Goal: Task Accomplishment & Management: Manage account settings

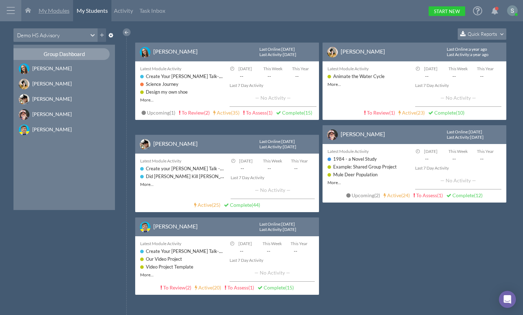
click at [57, 12] on span "My Modules" at bounding box center [54, 10] width 31 height 7
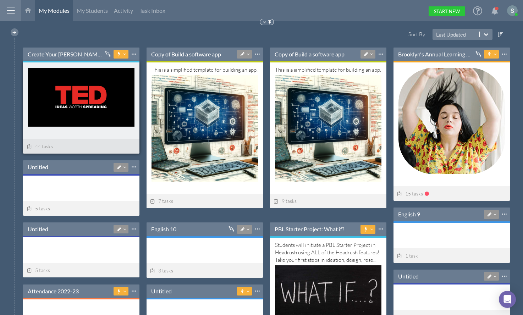
click at [68, 53] on link "Create Your [PERSON_NAME] Talk-----" at bounding box center [65, 54] width 75 height 8
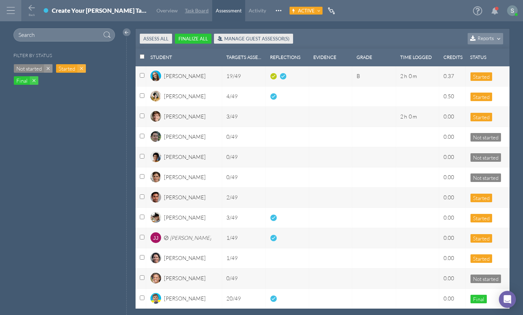
click at [181, 4] on link "Task Board" at bounding box center [196, 10] width 31 height 21
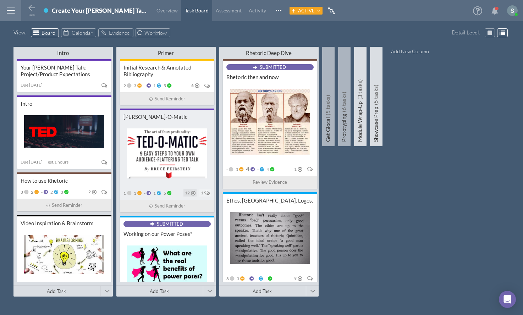
click at [185, 191] on span "12" at bounding box center [187, 193] width 5 height 4
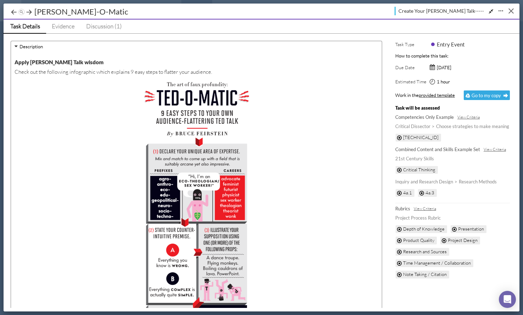
click at [514, 11] on button "Close" at bounding box center [510, 10] width 11 height 11
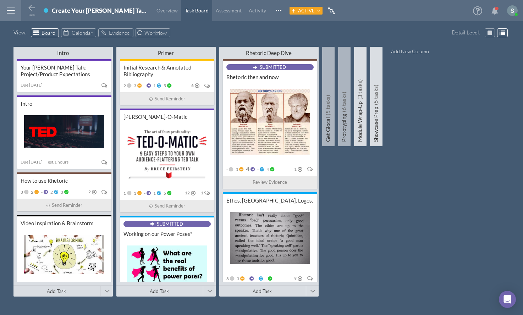
click at [188, 191] on div "12" at bounding box center [189, 192] width 13 height 7
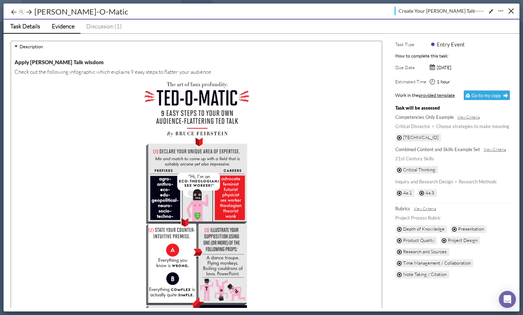
click at [68, 29] on span "Evidence" at bounding box center [63, 25] width 23 height 7
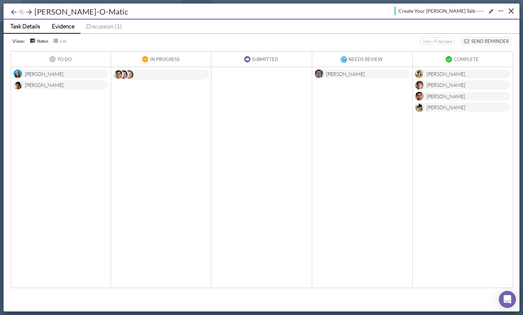
click at [28, 25] on span "Task Details" at bounding box center [25, 25] width 30 height 7
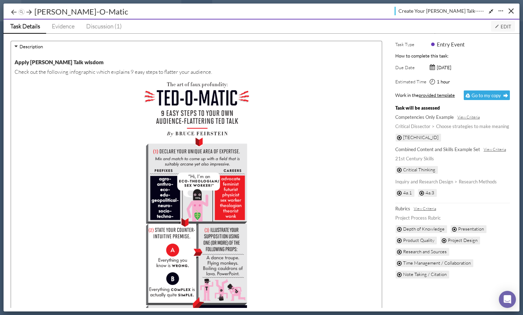
click at [499, 25] on icon at bounding box center [496, 26] width 5 height 5
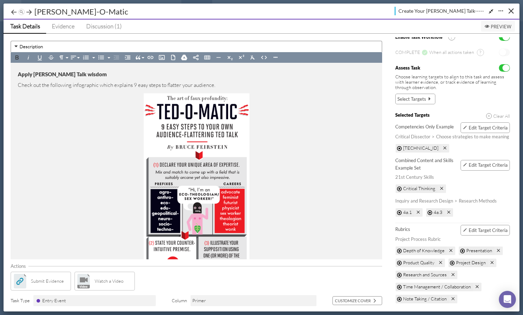
click at [482, 229] on span "Edit Target Criteria" at bounding box center [487, 230] width 39 height 6
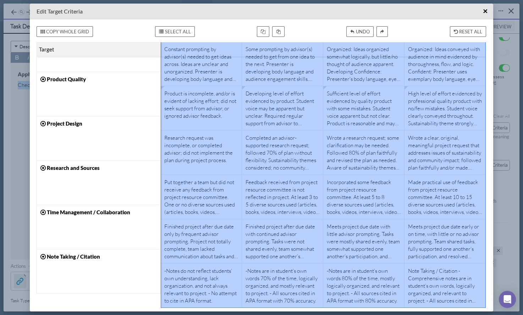
drag, startPoint x: 201, startPoint y: 78, endPoint x: 446, endPoint y: 274, distance: 313.9
click at [446, 274] on div "Project demonstrates alignment with 50% or lower of learning targets. Questions…" at bounding box center [323, 153] width 325 height 310
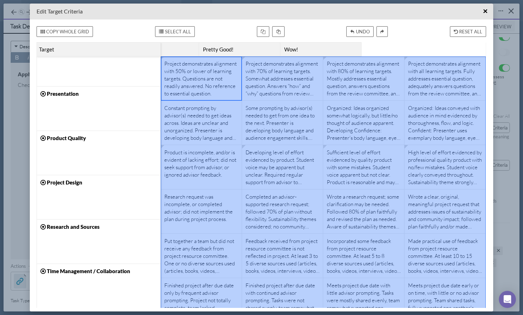
click at [307, 82] on div "Project demonstrates alignment with 70% of learning targets. Somewhat addresses…" at bounding box center [282, 78] width 74 height 37
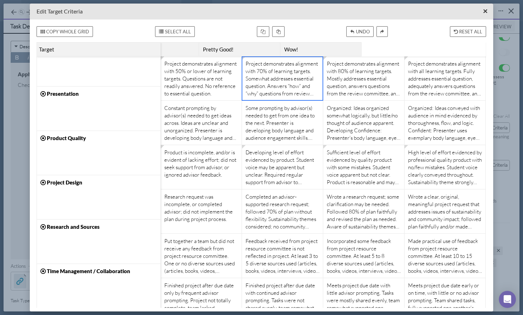
click at [483, 13] on span "×" at bounding box center [485, 11] width 5 height 9
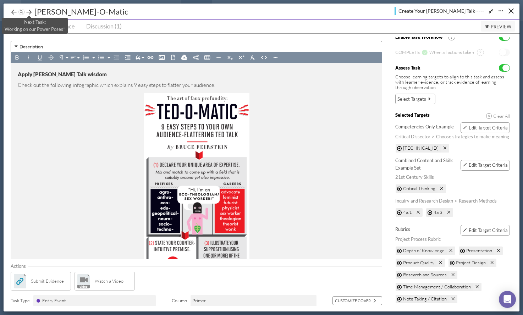
click at [27, 13] on icon at bounding box center [29, 12] width 7 height 7
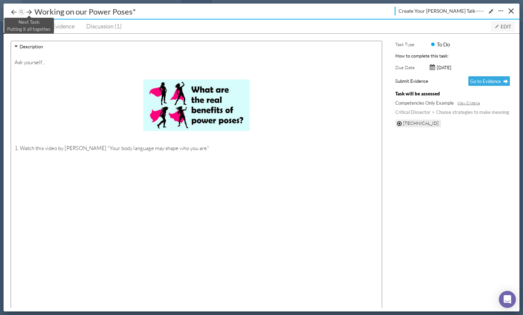
click at [29, 10] on icon at bounding box center [29, 12] width 7 height 7
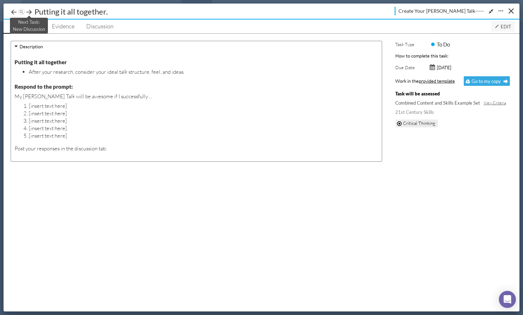
click at [29, 12] on icon at bounding box center [29, 12] width 7 height 7
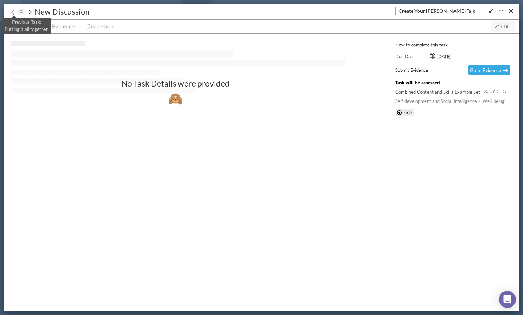
click at [13, 10] on icon at bounding box center [13, 12] width 7 height 7
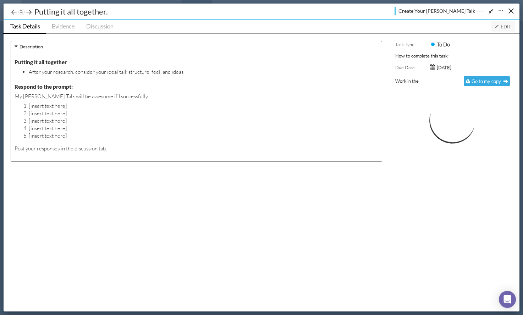
click at [13, 10] on icon at bounding box center [13, 12] width 7 height 7
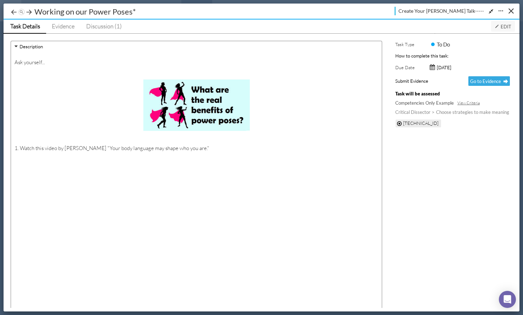
click at [13, 10] on icon at bounding box center [13, 12] width 7 height 7
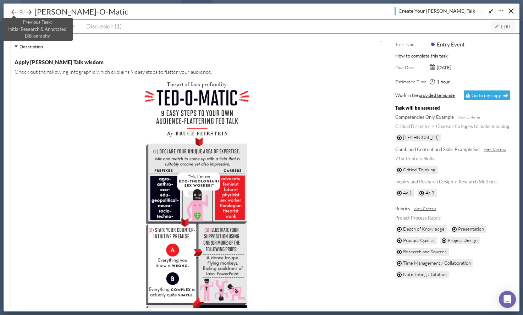
click at [14, 10] on icon at bounding box center [13, 12] width 7 height 7
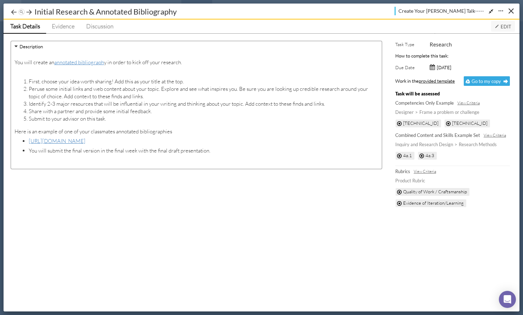
click at [15, 10] on icon at bounding box center [13, 12] width 7 height 7
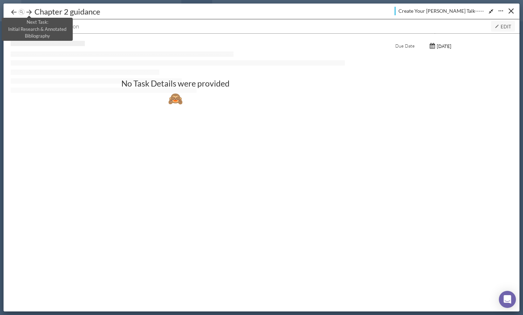
click at [28, 10] on icon at bounding box center [29, 12] width 7 height 7
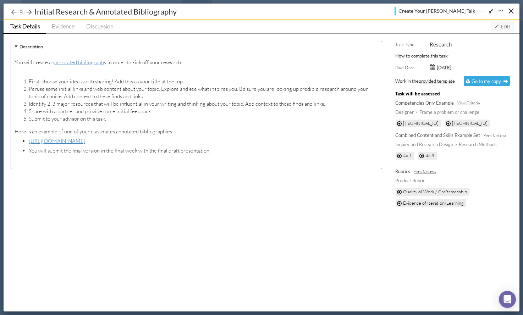
click at [500, 26] on span "Edit" at bounding box center [502, 27] width 17 height 6
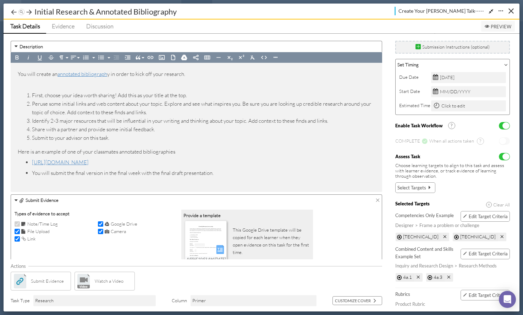
scroll to position [29, 0]
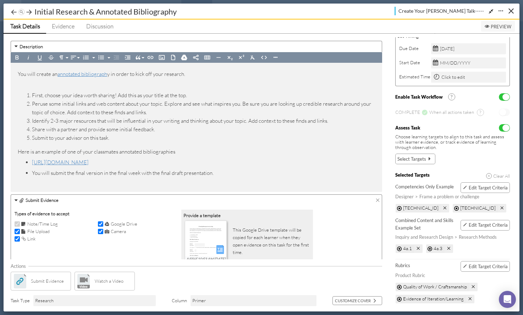
click at [476, 269] on span "Edit Target Criteria" at bounding box center [487, 266] width 39 height 6
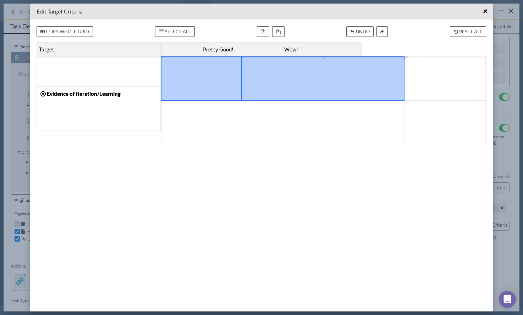
drag, startPoint x: 200, startPoint y: 72, endPoint x: 339, endPoint y: 101, distance: 142.0
click at [334, 98] on div at bounding box center [323, 100] width 325 height 89
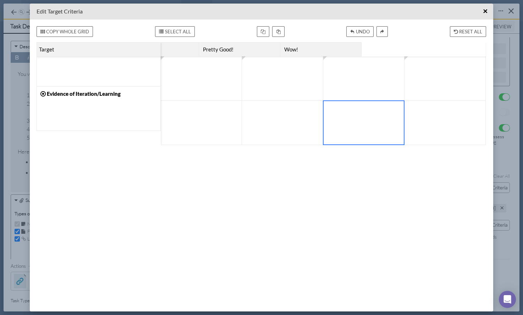
click at [390, 121] on div at bounding box center [364, 122] width 74 height 37
click at [460, 130] on div at bounding box center [445, 122] width 74 height 37
click at [365, 73] on div at bounding box center [364, 78] width 74 height 37
click at [436, 89] on div at bounding box center [445, 78] width 74 height 37
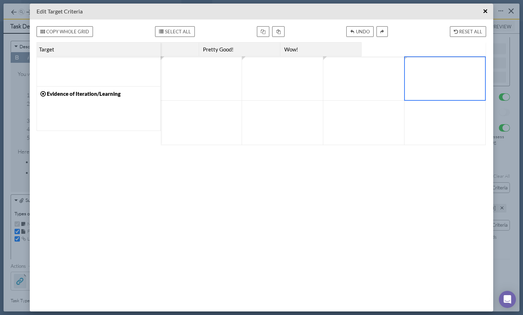
click at [199, 113] on div at bounding box center [201, 122] width 74 height 37
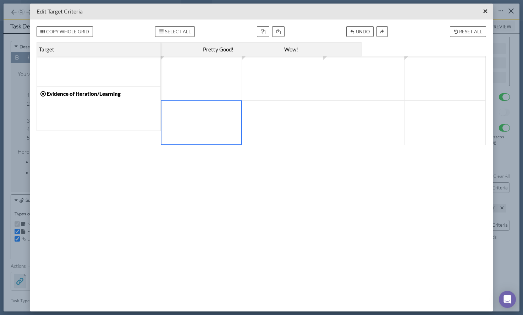
click at [484, 10] on span "×" at bounding box center [485, 11] width 5 height 9
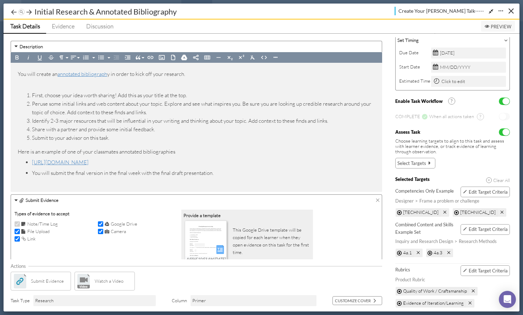
scroll to position [20, 0]
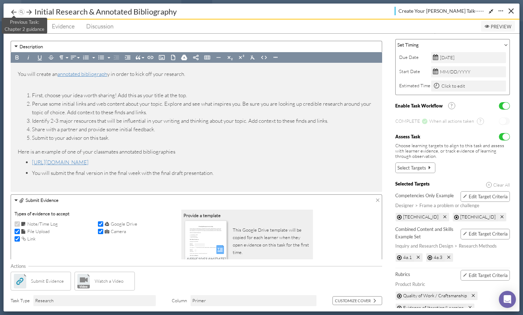
click at [14, 11] on icon at bounding box center [13, 12] width 7 height 7
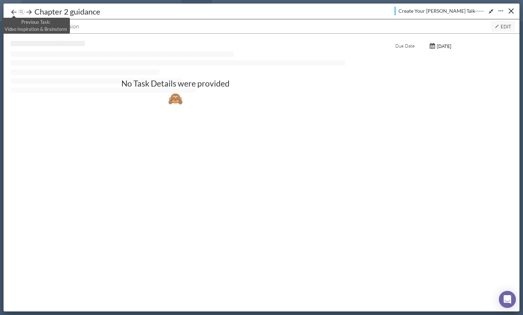
click at [14, 11] on icon at bounding box center [13, 12] width 7 height 7
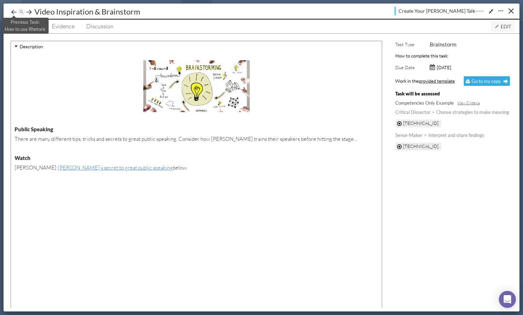
click at [14, 11] on icon at bounding box center [13, 12] width 7 height 7
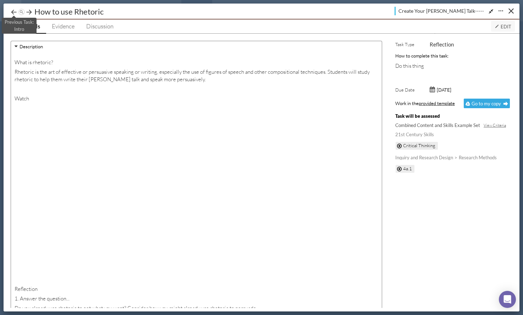
click at [14, 11] on icon at bounding box center [13, 12] width 7 height 7
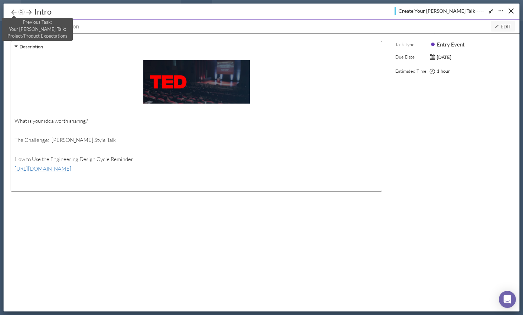
click at [14, 11] on icon at bounding box center [13, 12] width 7 height 7
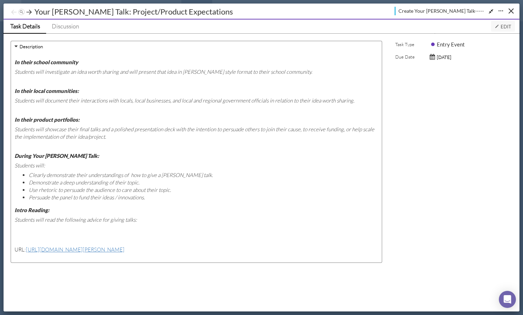
click at [14, 11] on icon at bounding box center [13, 12] width 7 height 7
click at [25, 13] on div "Your [PERSON_NAME] Talk: Project/Product Expectations Intro How to use Rhetoric…" at bounding box center [21, 12] width 8 height 8
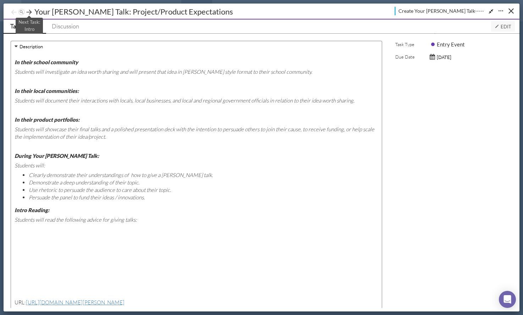
click at [27, 12] on icon at bounding box center [29, 12] width 7 height 7
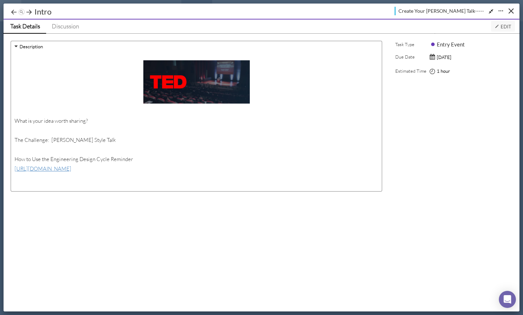
click at [27, 12] on icon at bounding box center [29, 12] width 7 height 7
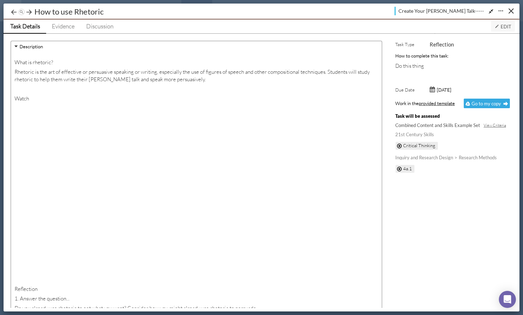
click at [27, 12] on icon at bounding box center [29, 12] width 7 height 7
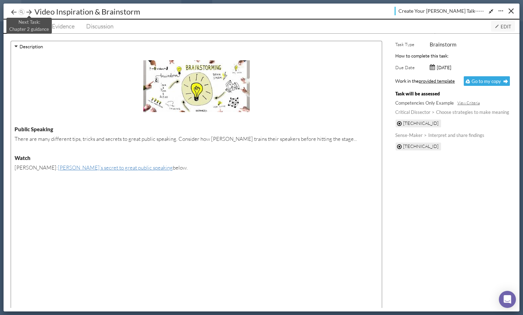
click at [27, 12] on icon at bounding box center [29, 12] width 7 height 7
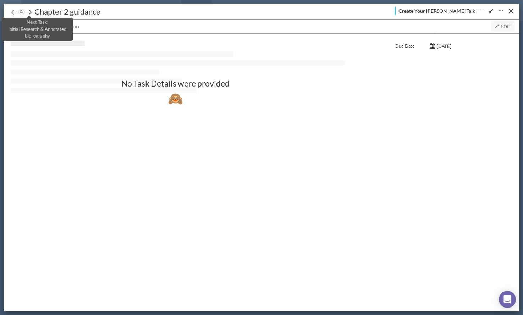
click at [27, 12] on icon at bounding box center [29, 12] width 7 height 7
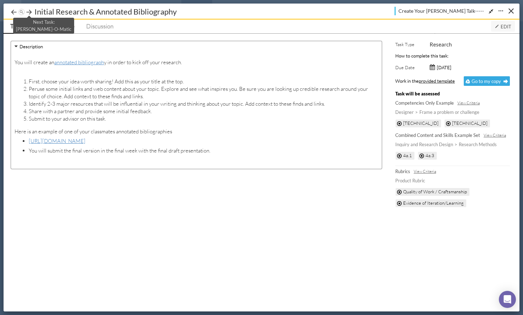
click at [27, 12] on icon at bounding box center [29, 12] width 7 height 7
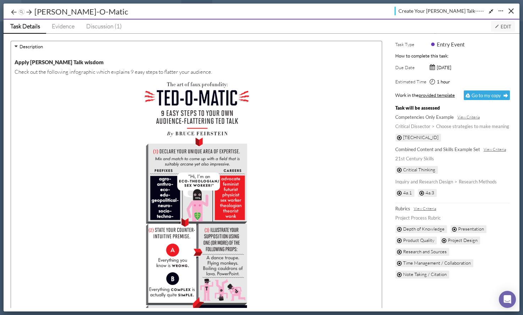
click at [421, 210] on span "View Criteria" at bounding box center [424, 208] width 22 height 7
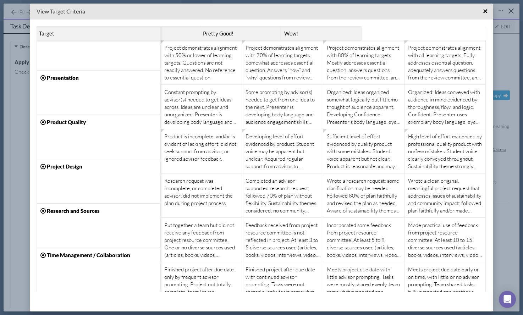
click at [478, 11] on div "View Target Criteria ×" at bounding box center [261, 12] width 463 height 16
click at [483, 13] on span "×" at bounding box center [485, 11] width 5 height 9
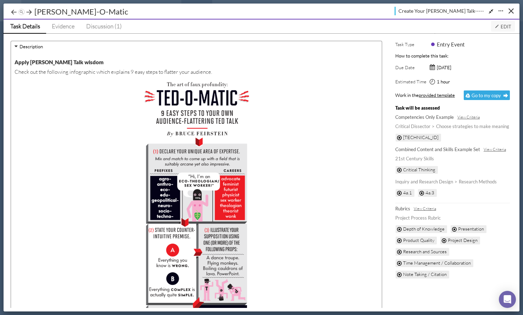
click at [504, 25] on span "Edit" at bounding box center [502, 27] width 17 height 6
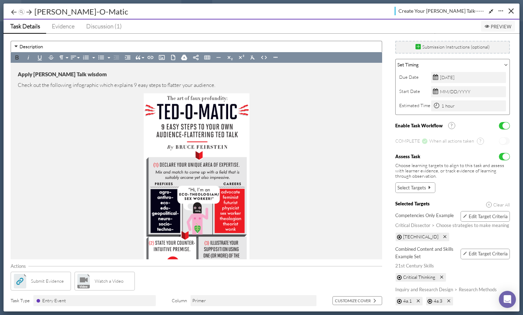
scroll to position [59, 0]
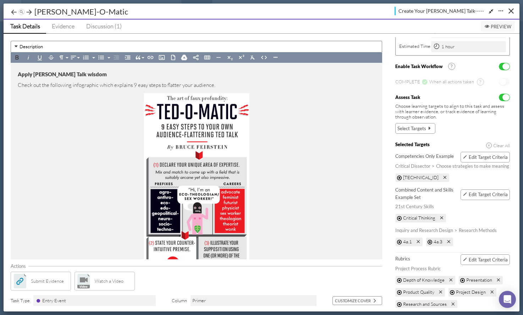
click at [490, 261] on span "Edit Target Criteria" at bounding box center [487, 260] width 39 height 6
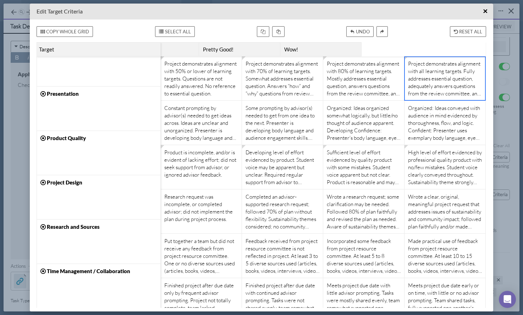
click at [451, 74] on div "Project demonstrates alignment with all learning targets. Fully addresses essen…" at bounding box center [445, 78] width 74 height 37
click at [485, 10] on span "×" at bounding box center [485, 11] width 5 height 9
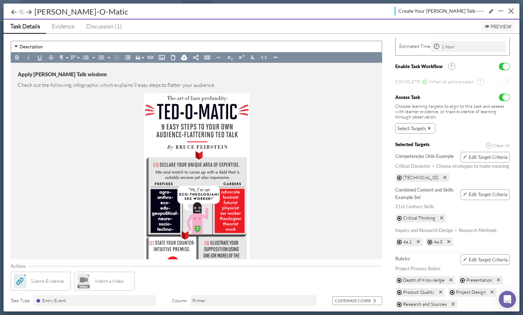
click at [510, 12] on div "Close" at bounding box center [510, 11] width 5 height 5
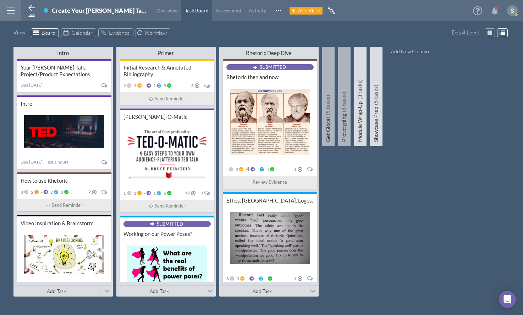
click at [33, 11] on icon at bounding box center [31, 8] width 9 height 9
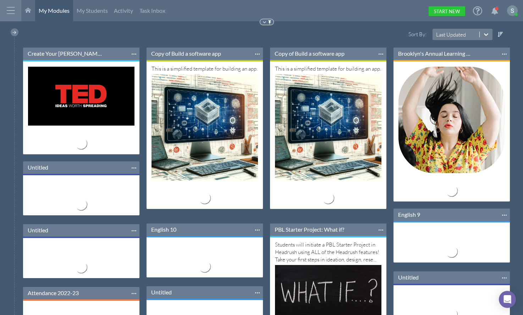
scroll to position [56, 116]
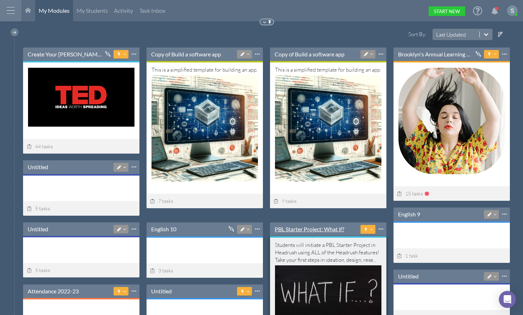
click at [311, 227] on link "PBL Starter Project: What if?" at bounding box center [308, 229] width 69 height 8
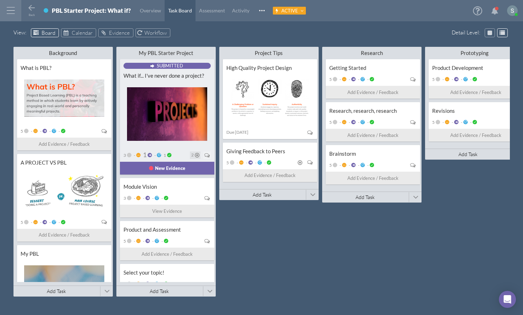
click at [191, 153] on span "2" at bounding box center [192, 155] width 2 height 4
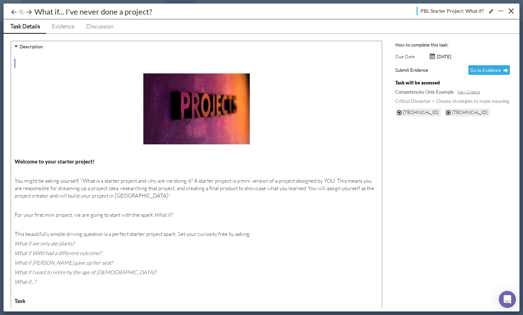
click at [502, 11] on div at bounding box center [500, 11] width 9 height 9
click at [510, 11] on button "Close" at bounding box center [510, 10] width 11 height 11
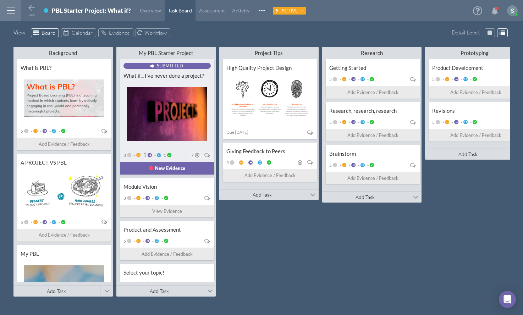
click at [182, 154] on div "3 - 1 - 1 2" at bounding box center [166, 155] width 87 height 10
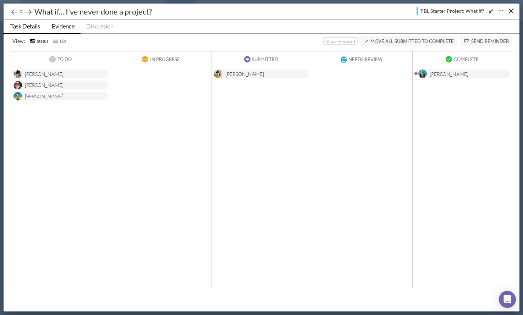
click at [22, 22] on span "Task Details" at bounding box center [25, 25] width 30 height 7
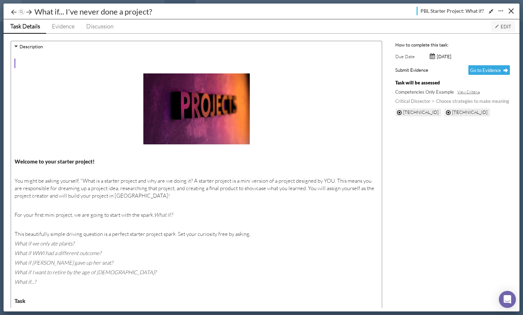
click at [509, 27] on span "Edit" at bounding box center [502, 27] width 17 height 6
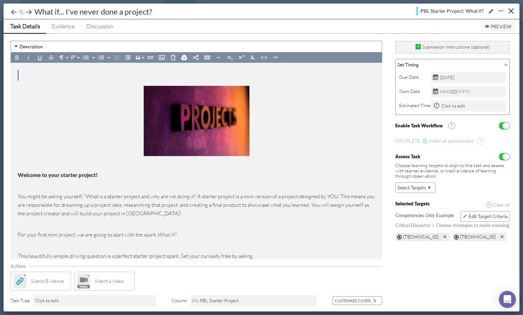
click at [473, 217] on span "Edit Target Criteria" at bounding box center [487, 216] width 39 height 6
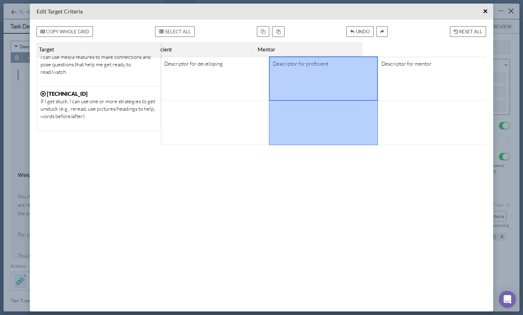
drag, startPoint x: 277, startPoint y: 100, endPoint x: 445, endPoint y: 140, distance: 172.7
click at [445, 140] on div "Descriptor for developing Descriptor for proficient Descriptor for mentor" at bounding box center [324, 100] width 326 height 89
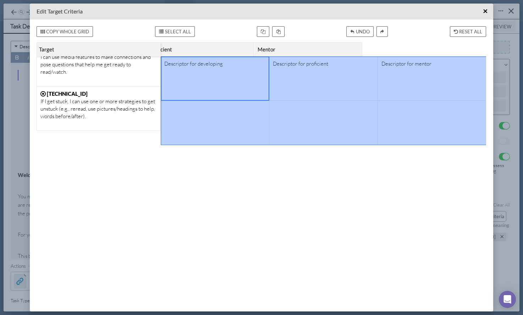
drag, startPoint x: 214, startPoint y: 64, endPoint x: 434, endPoint y: 137, distance: 231.2
click at [434, 137] on div "Descriptor for developing Descriptor for proficient Descriptor for mentor" at bounding box center [324, 100] width 326 height 89
click at [366, 187] on div "Descriptor for developing Descriptor for proficient Descriptor for mentor Devel…" at bounding box center [262, 175] width 450 height 266
click at [331, 115] on div at bounding box center [323, 122] width 101 height 37
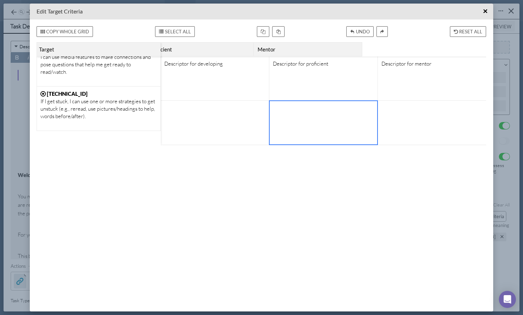
click at [331, 115] on div at bounding box center [323, 122] width 101 height 37
click at [485, 11] on span "×" at bounding box center [485, 11] width 5 height 9
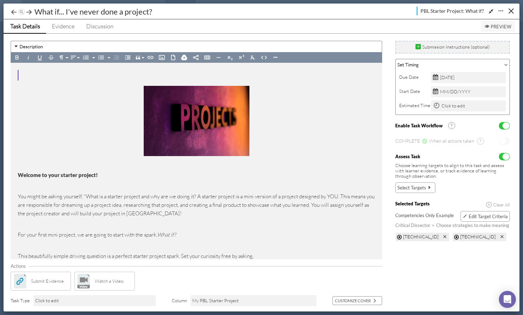
drag, startPoint x: 419, startPoint y: 189, endPoint x: 424, endPoint y: 188, distance: 4.5
click at [424, 188] on span "Select Targets" at bounding box center [411, 187] width 29 height 7
click at [424, 186] on span "Select Targets" at bounding box center [411, 187] width 29 height 7
click at [403, 187] on span "Select Targets" at bounding box center [411, 187] width 29 height 7
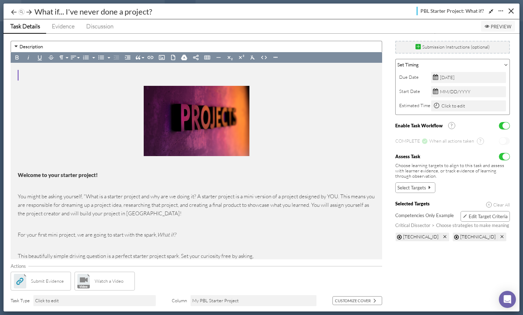
click at [403, 187] on span "Select Targets" at bounding box center [411, 187] width 29 height 7
click at [426, 184] on button "Select Targets" at bounding box center [415, 187] width 40 height 11
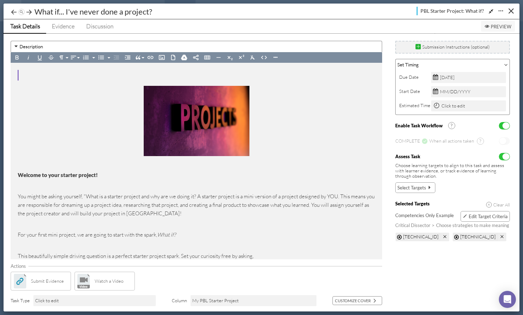
click at [497, 29] on span "Preview" at bounding box center [497, 27] width 27 height 6
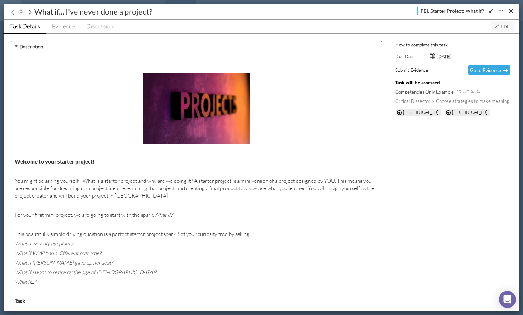
click at [502, 22] on button "Edit" at bounding box center [503, 26] width 24 height 11
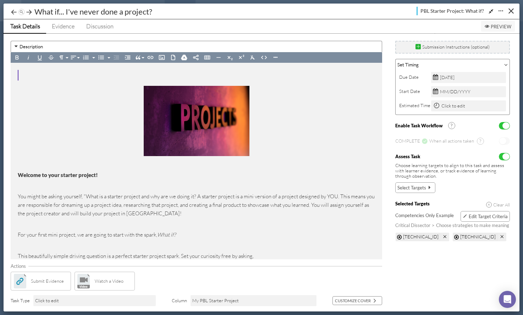
click at [418, 183] on button "Select Targets" at bounding box center [415, 187] width 40 height 11
click at [417, 185] on span "Select Targets" at bounding box center [411, 187] width 29 height 7
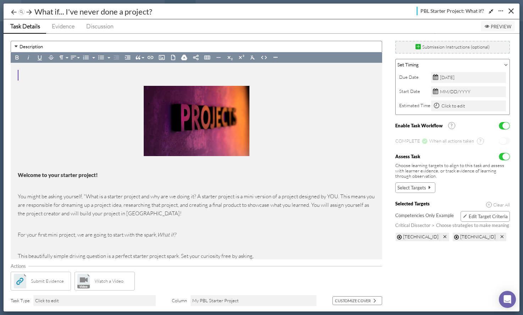
click at [417, 185] on span "Select Targets" at bounding box center [411, 187] width 29 height 7
drag, startPoint x: 394, startPoint y: 184, endPoint x: 398, endPoint y: 185, distance: 4.6
click at [398, 185] on div "Description Bold Italic Underline Strikethrough Paragraph Format Normal Heading…" at bounding box center [257, 173] width 501 height 278
drag, startPoint x: 400, startPoint y: 185, endPoint x: 408, endPoint y: 183, distance: 8.7
click at [402, 184] on span "Select Targets" at bounding box center [411, 187] width 29 height 7
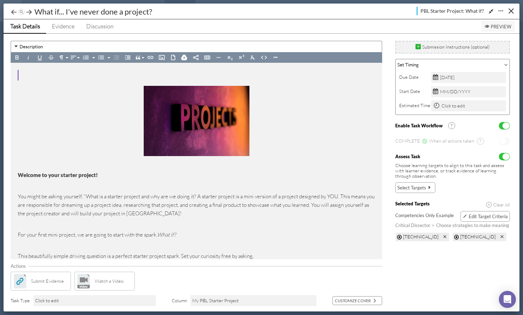
click at [408, 183] on button "Select Targets" at bounding box center [415, 187] width 40 height 11
drag, startPoint x: 401, startPoint y: 182, endPoint x: 410, endPoint y: 181, distance: 8.5
click at [402, 180] on div "Choose learning targets to align to this task and assess with learner evidence,…" at bounding box center [452, 180] width 115 height 35
drag, startPoint x: 410, startPoint y: 181, endPoint x: 419, endPoint y: 183, distance: 10.0
click at [413, 182] on div "Choose learning targets to align to this task and assess with learner evidence,…" at bounding box center [452, 180] width 115 height 35
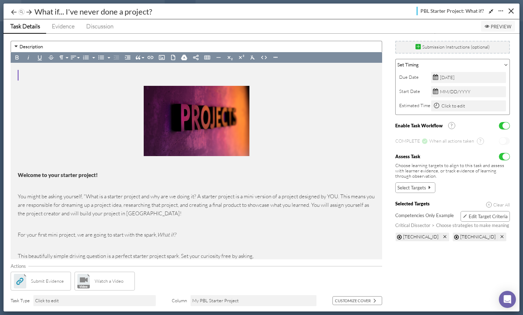
click at [422, 183] on button "Select Targets" at bounding box center [415, 187] width 40 height 11
click at [423, 183] on button "Select Targets" at bounding box center [415, 187] width 40 height 11
drag, startPoint x: 423, startPoint y: 184, endPoint x: 421, endPoint y: 188, distance: 4.9
click at [425, 184] on span "Select Targets" at bounding box center [411, 187] width 29 height 7
drag, startPoint x: 413, startPoint y: 189, endPoint x: 417, endPoint y: 189, distance: 4.3
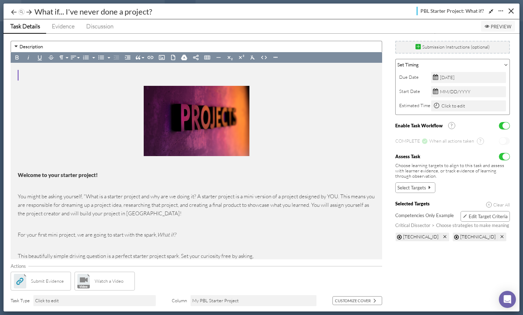
click at [421, 189] on span "Select Targets" at bounding box center [411, 187] width 29 height 7
drag, startPoint x: 417, startPoint y: 189, endPoint x: 413, endPoint y: 194, distance: 5.8
click at [416, 189] on span "Select Targets" at bounding box center [411, 187] width 29 height 7
click at [416, 193] on div "Choose learning targets to align to this task and assess with learner evidence,…" at bounding box center [452, 180] width 115 height 35
click at [407, 186] on span "Select Targets" at bounding box center [411, 187] width 29 height 7
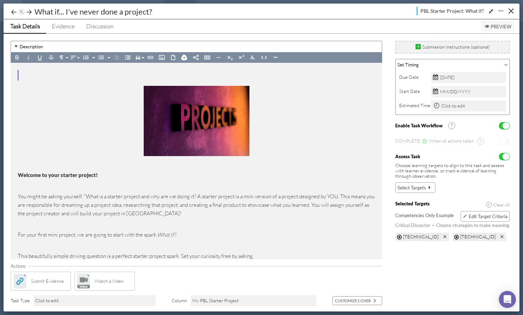
click at [492, 219] on button "Edit Target Criteria" at bounding box center [484, 216] width 49 height 11
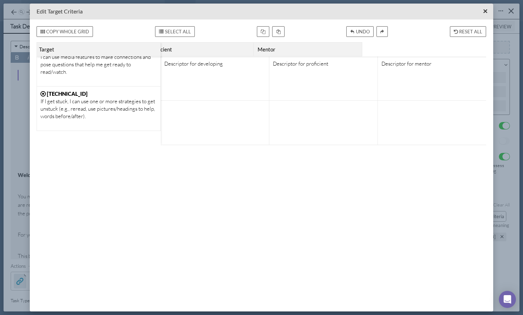
click at [482, 11] on button "×" at bounding box center [484, 11] width 11 height 11
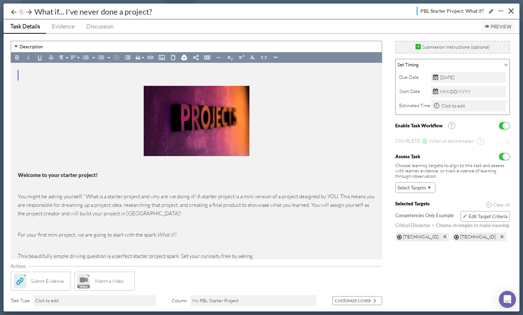
click at [413, 187] on span "Select Targets" at bounding box center [411, 187] width 29 height 7
click at [30, 11] on icon at bounding box center [29, 12] width 7 height 7
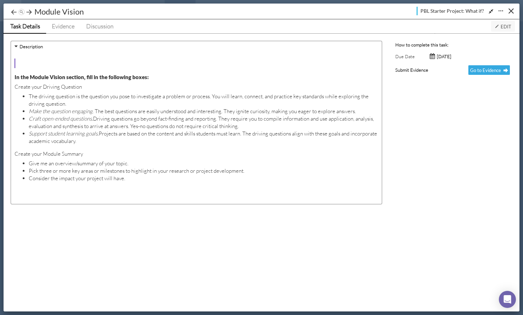
click at [502, 27] on span "Edit" at bounding box center [502, 27] width 17 height 6
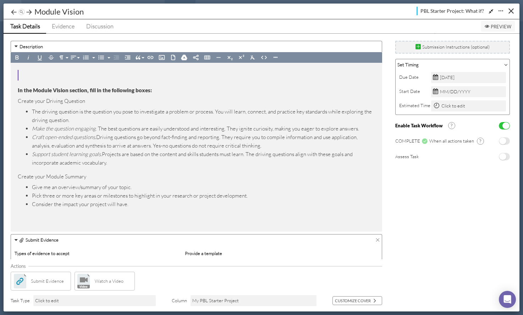
click at [506, 156] on span "No" at bounding box center [502, 156] width 7 height 7
click at [416, 192] on button "Select Targets" at bounding box center [415, 187] width 40 height 11
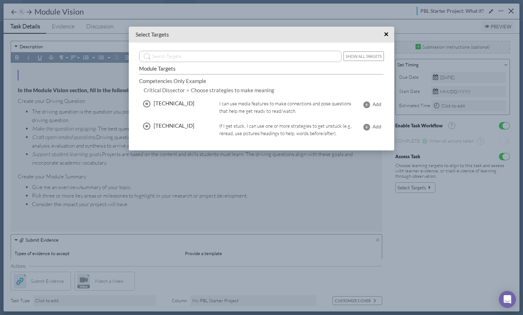
click at [361, 55] on button "Show All Targets" at bounding box center [363, 56] width 40 height 10
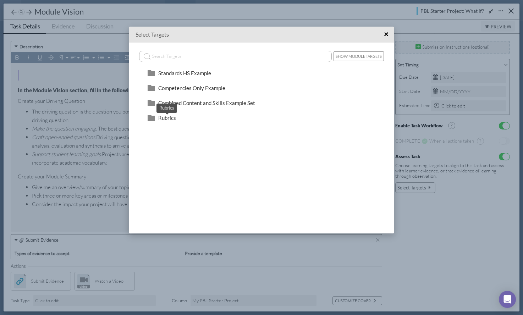
click at [165, 117] on span "Rubrics" at bounding box center [167, 118] width 18 height 6
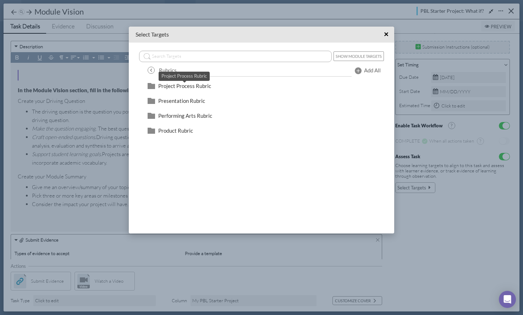
click at [180, 86] on span "Project Process Rubric" at bounding box center [184, 86] width 53 height 6
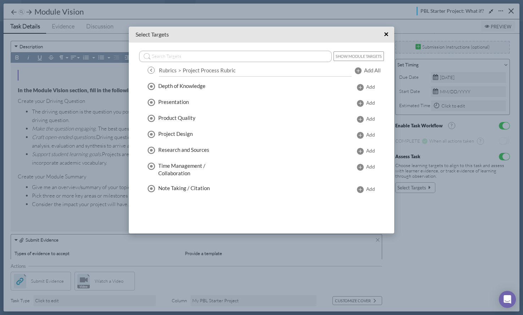
click at [367, 68] on span "Add All" at bounding box center [372, 70] width 17 height 7
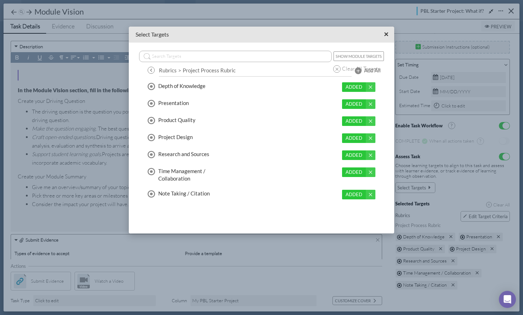
click at [386, 33] on span "×" at bounding box center [386, 34] width 5 height 9
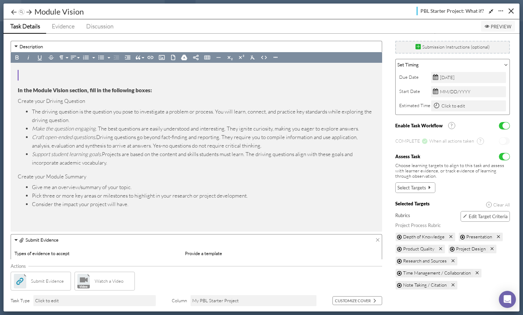
click at [485, 217] on span "Edit Target Criteria" at bounding box center [487, 216] width 39 height 6
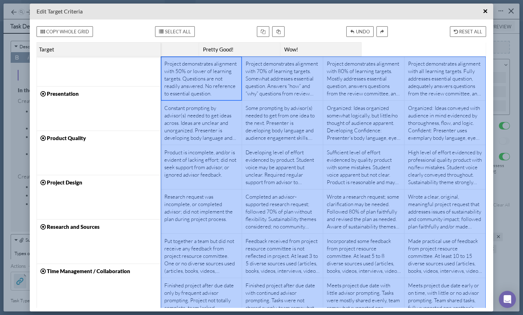
scroll to position [59, 0]
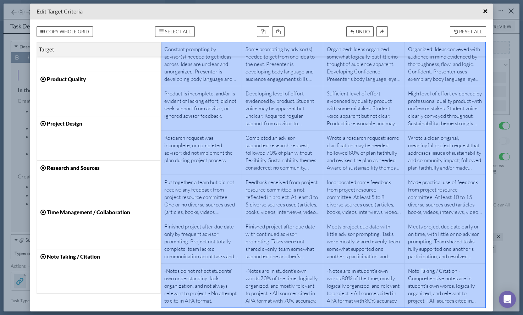
drag, startPoint x: 219, startPoint y: 90, endPoint x: 390, endPoint y: 188, distance: 197.2
click at [406, 288] on div "Project demonstrates alignment with 50% or lower of learning targets. Questions…" at bounding box center [323, 153] width 325 height 310
click at [485, 11] on span "×" at bounding box center [485, 11] width 5 height 9
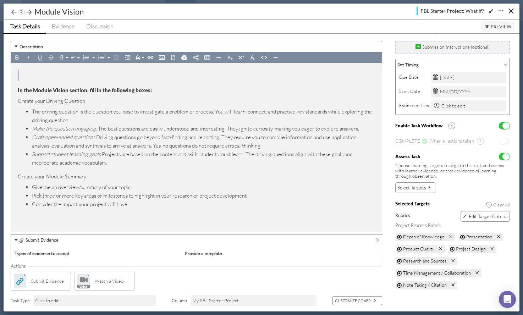
click at [499, 202] on span "Clear All" at bounding box center [500, 204] width 18 height 7
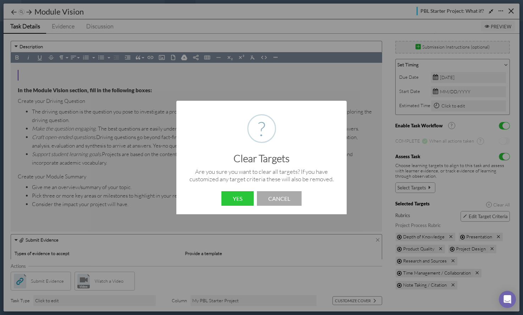
click at [241, 195] on button "Yes" at bounding box center [237, 198] width 32 height 15
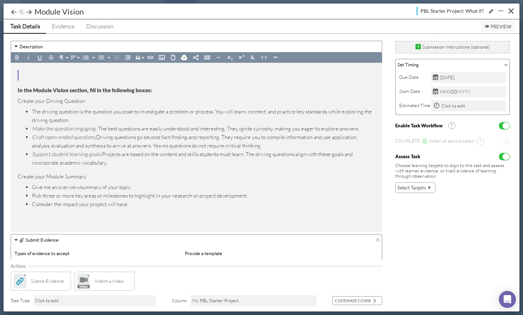
click at [416, 185] on span "Select Targets" at bounding box center [411, 187] width 29 height 7
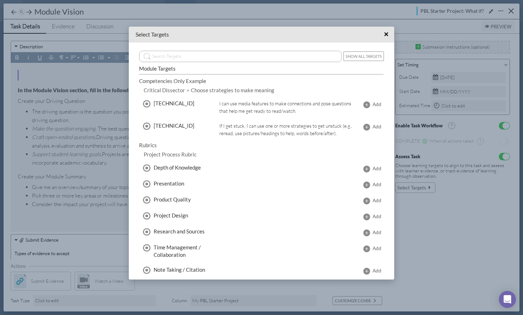
click at [371, 55] on button "Show All Targets" at bounding box center [363, 56] width 40 height 10
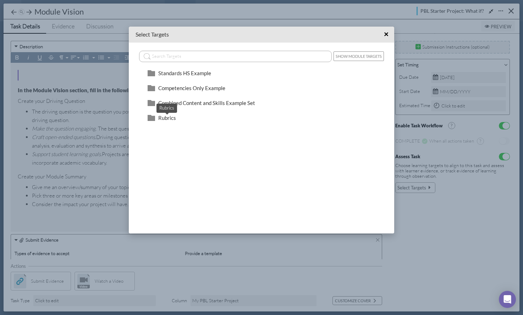
click at [167, 116] on span "Rubrics" at bounding box center [167, 118] width 18 height 6
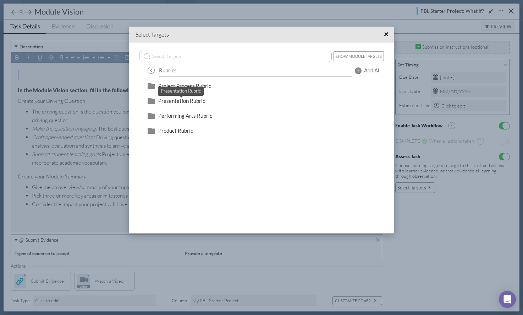
click at [179, 102] on span "Presentation Rubric" at bounding box center [181, 101] width 47 height 6
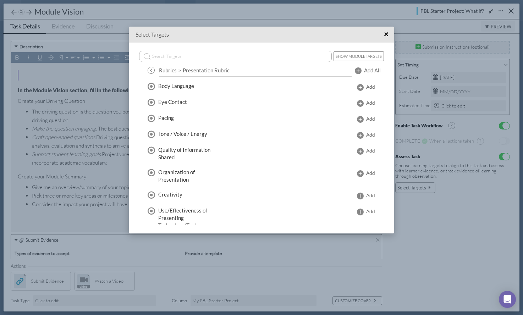
click at [346, 56] on button "Show Module Targets" at bounding box center [358, 56] width 50 height 10
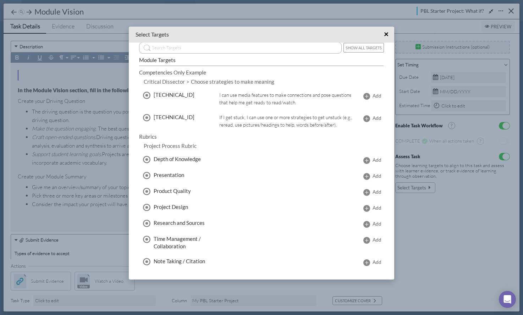
scroll to position [0, 0]
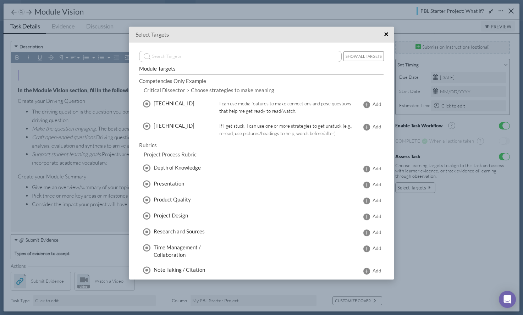
click at [372, 54] on button "Show All Targets" at bounding box center [363, 56] width 40 height 10
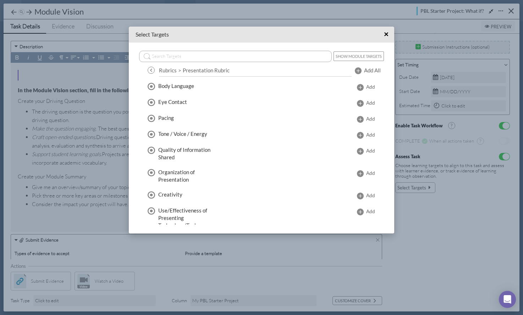
click at [371, 69] on span "Add All" at bounding box center [372, 70] width 17 height 7
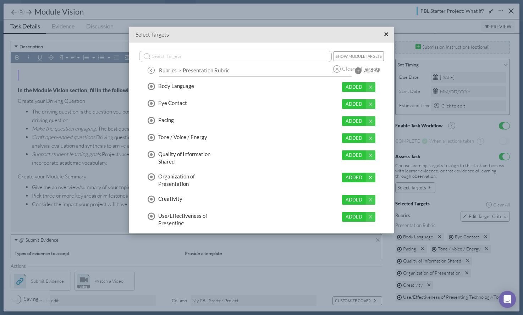
click at [385, 32] on span "×" at bounding box center [386, 34] width 5 height 9
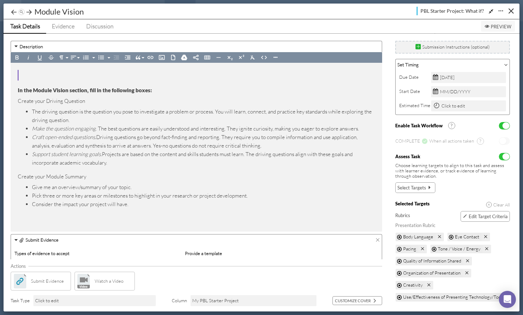
click at [488, 215] on span "Edit Target Criteria" at bounding box center [487, 216] width 39 height 6
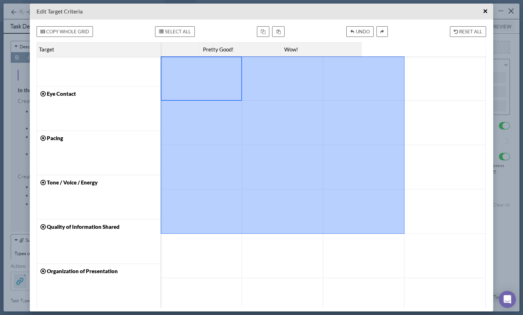
drag, startPoint x: 193, startPoint y: 83, endPoint x: 395, endPoint y: 234, distance: 252.5
click at [395, 234] on div at bounding box center [323, 233] width 325 height 355
click at [388, 212] on div at bounding box center [364, 211] width 74 height 37
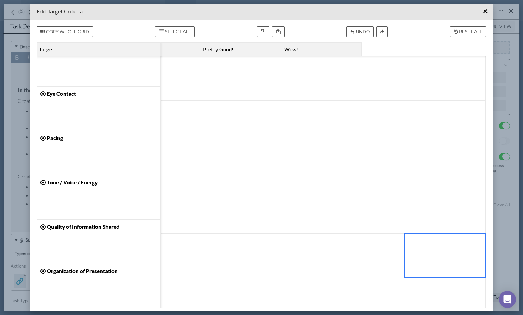
drag, startPoint x: 450, startPoint y: 253, endPoint x: 443, endPoint y: 253, distance: 7.8
click at [451, 253] on div at bounding box center [445, 255] width 74 height 37
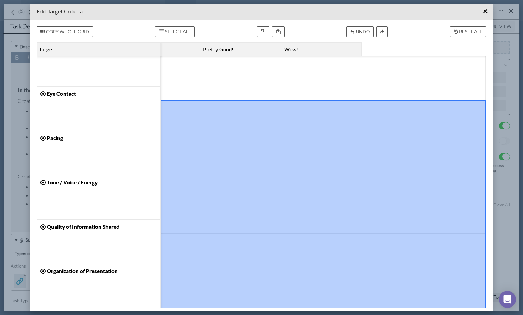
drag, startPoint x: 434, startPoint y: 276, endPoint x: 234, endPoint y: 103, distance: 264.0
click at [234, 103] on div at bounding box center [323, 233] width 325 height 355
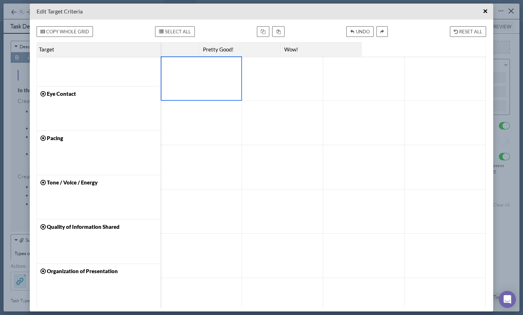
click at [215, 89] on div at bounding box center [201, 78] width 74 height 37
drag, startPoint x: 312, startPoint y: 123, endPoint x: 323, endPoint y: 123, distance: 11.0
click at [323, 123] on div at bounding box center [323, 233] width 325 height 355
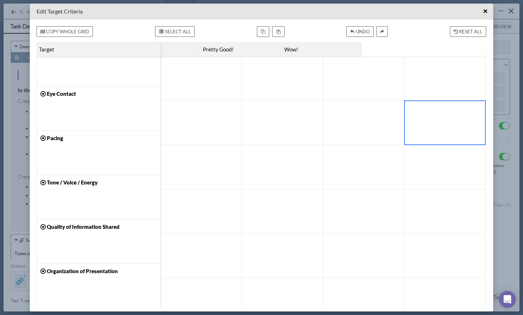
click at [418, 137] on div at bounding box center [445, 122] width 74 height 37
drag, startPoint x: 426, startPoint y: 72, endPoint x: 430, endPoint y: 72, distance: 3.9
click at [430, 72] on div at bounding box center [445, 78] width 74 height 37
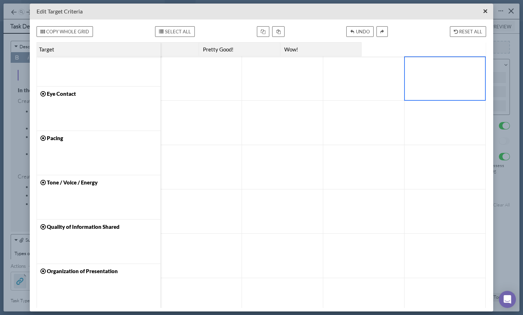
click at [484, 9] on span "×" at bounding box center [485, 11] width 5 height 9
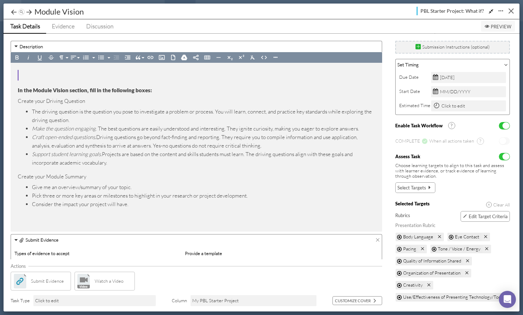
click at [506, 12] on button "Close" at bounding box center [510, 10] width 11 height 11
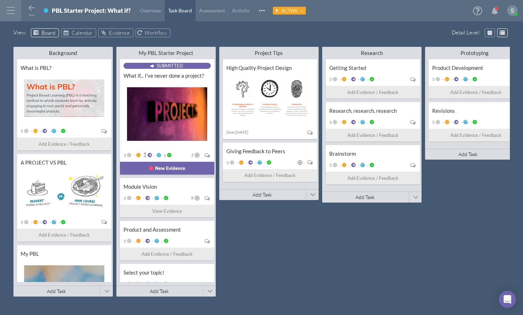
click at [24, 7] on div "Back Teacher-led Project PBL Starter Project: What if? Overview Task Board Asse…" at bounding box center [146, 10] width 251 height 21
click at [14, 12] on div at bounding box center [10, 10] width 21 height 21
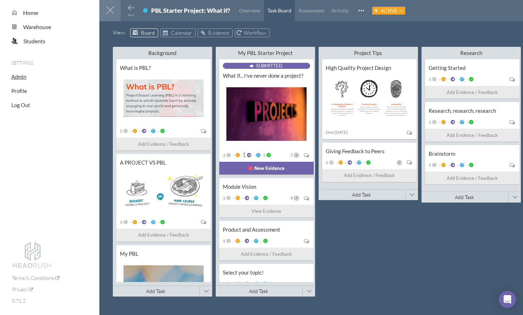
click at [17, 74] on span "Admin" at bounding box center [18, 76] width 15 height 6
select select "20"
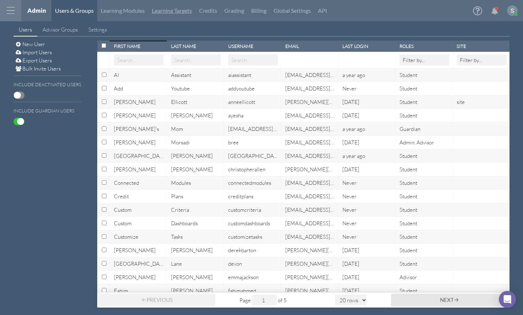
click at [174, 12] on link "Learning Targets" at bounding box center [171, 10] width 47 height 21
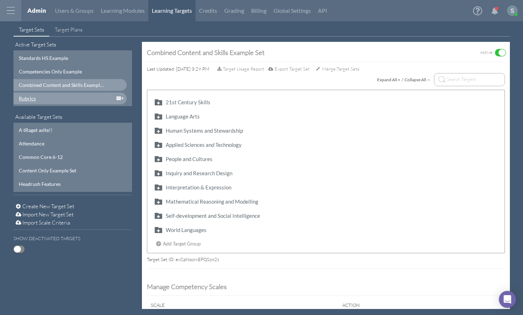
click at [51, 95] on div "Rubrics" at bounding box center [62, 98] width 87 height 7
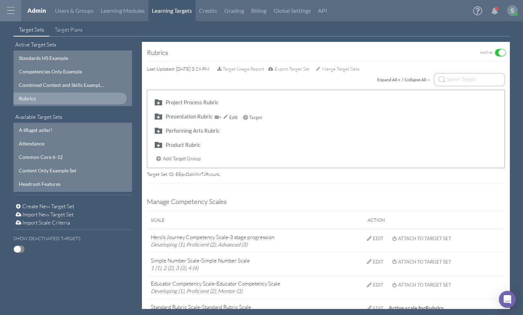
click at [156, 116] on button "button" at bounding box center [157, 116] width 11 height 8
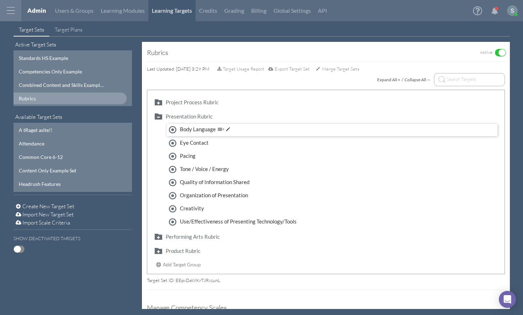
click at [194, 133] on div "Body Language" at bounding box center [208, 130] width 56 height 8
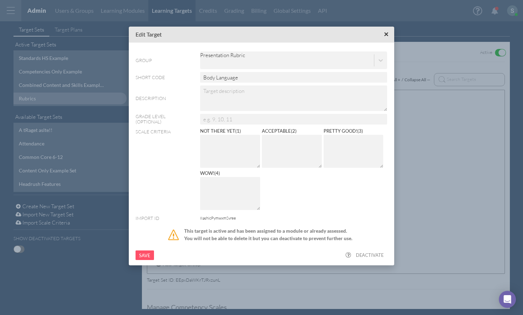
click at [387, 35] on span "×" at bounding box center [386, 34] width 5 height 9
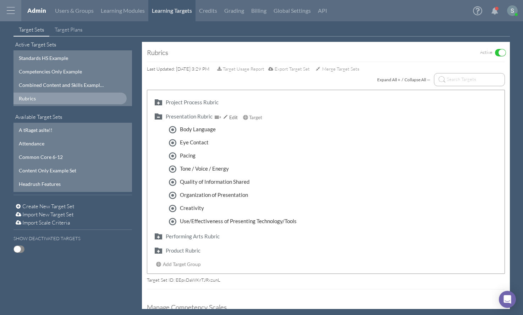
click at [159, 118] on button "button" at bounding box center [157, 116] width 11 height 8
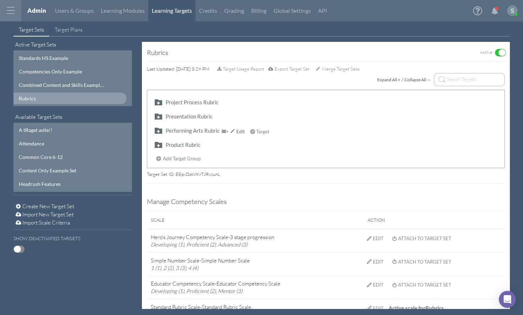
click at [159, 133] on button "button" at bounding box center [157, 130] width 11 height 8
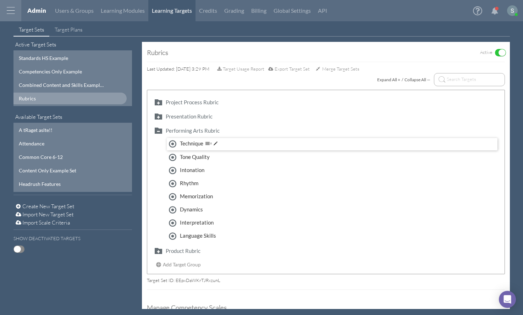
click at [187, 145] on div "Technique" at bounding box center [202, 144] width 44 height 8
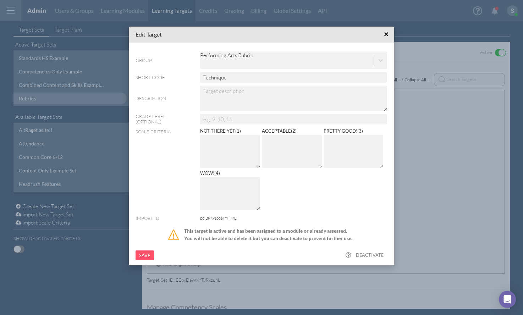
drag, startPoint x: 387, startPoint y: 35, endPoint x: 365, endPoint y: 41, distance: 23.4
click at [385, 35] on span "×" at bounding box center [386, 34] width 5 height 9
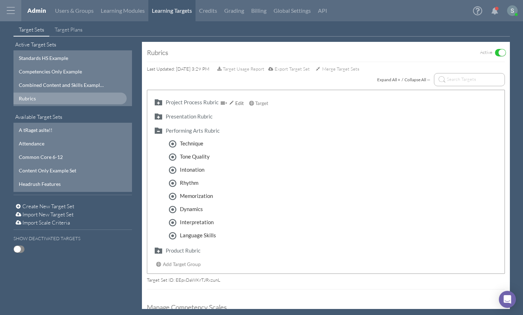
click at [153, 102] on button "button" at bounding box center [157, 102] width 11 height 8
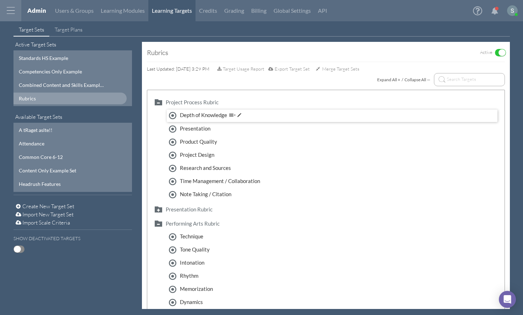
click at [184, 114] on div "Depth of Knowledge" at bounding box center [213, 115] width 67 height 8
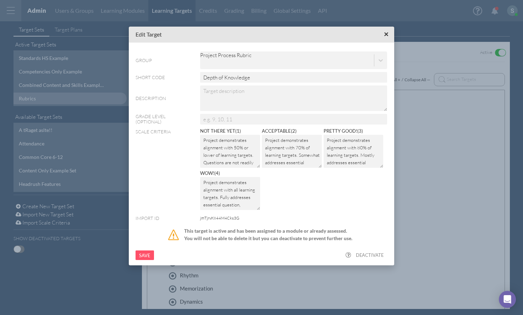
click at [387, 32] on span "×" at bounding box center [386, 34] width 5 height 9
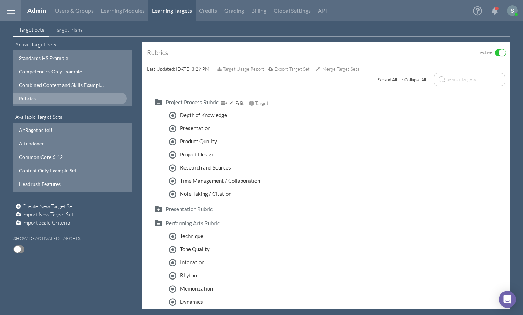
click at [158, 104] on button "button" at bounding box center [157, 102] width 11 height 8
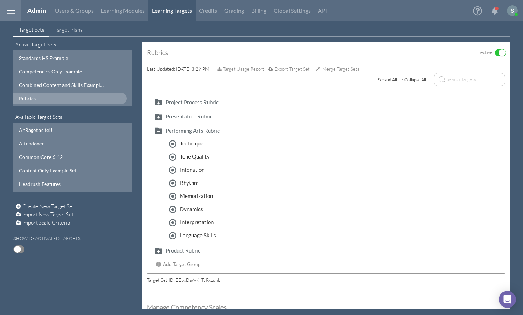
scroll to position [77, 0]
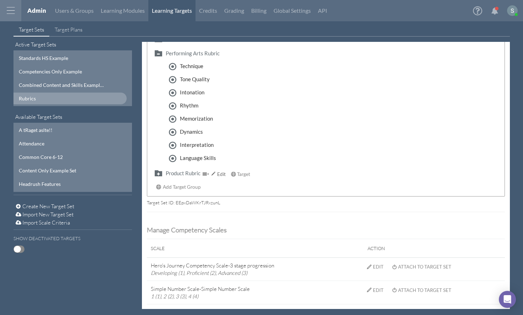
click at [160, 174] on button "button" at bounding box center [157, 173] width 11 height 8
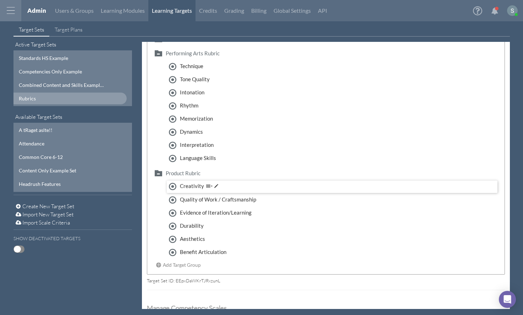
click at [187, 186] on div "Creativity" at bounding box center [202, 186] width 44 height 8
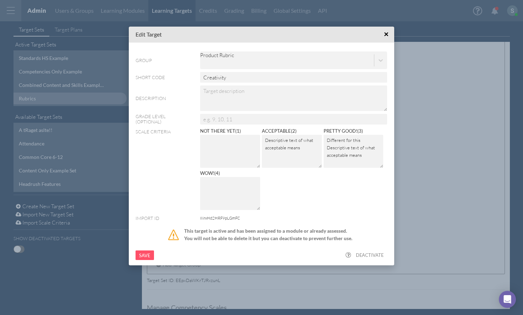
drag, startPoint x: 389, startPoint y: 34, endPoint x: 384, endPoint y: 34, distance: 4.3
click at [389, 34] on button "×" at bounding box center [385, 34] width 11 height 11
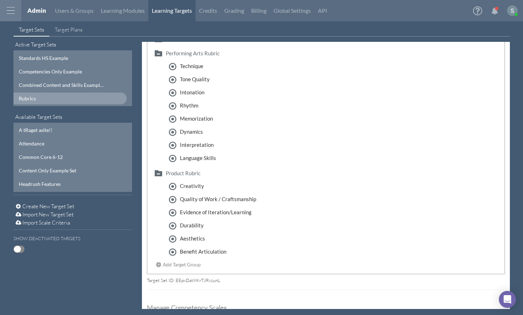
select select "20"
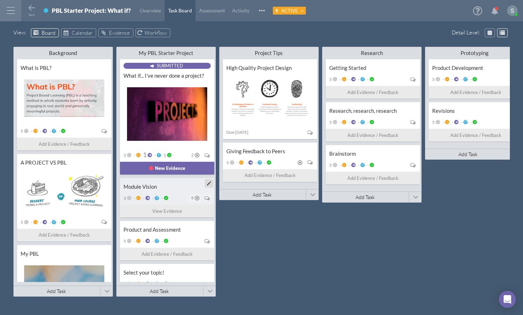
click at [182, 187] on div "Module Vision" at bounding box center [166, 186] width 87 height 7
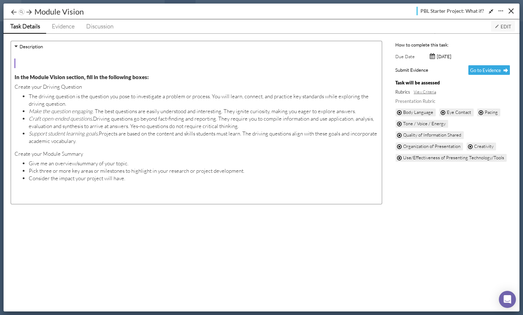
click at [501, 29] on span "Edit" at bounding box center [502, 27] width 17 height 6
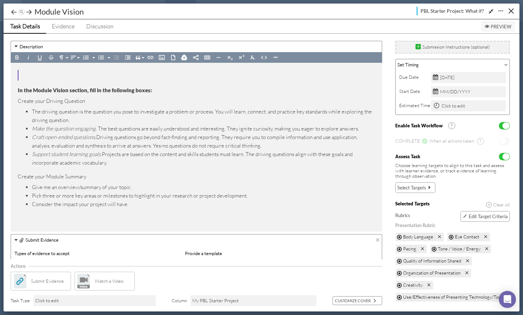
click at [495, 201] on span "Clear All" at bounding box center [500, 204] width 18 height 7
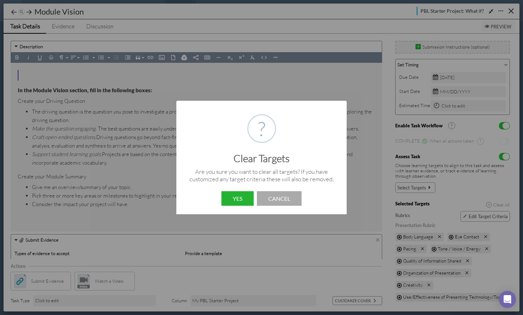
drag, startPoint x: 244, startPoint y: 194, endPoint x: 249, endPoint y: 193, distance: 4.7
click at [249, 193] on button "Yes" at bounding box center [237, 198] width 32 height 15
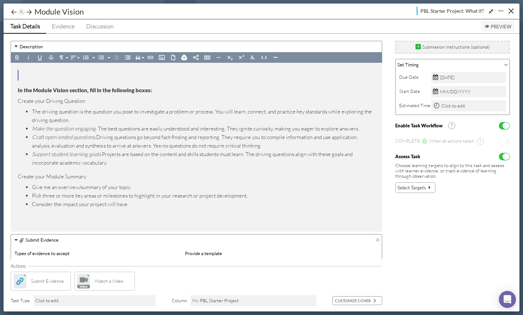
click at [424, 184] on span "Select Targets" at bounding box center [411, 187] width 29 height 7
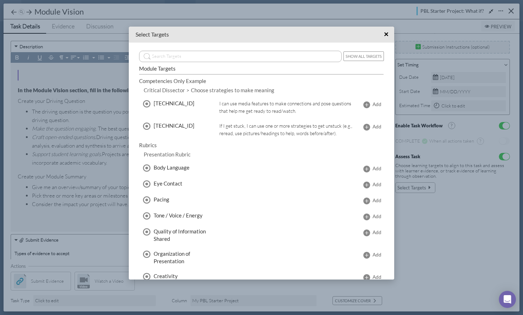
click at [366, 57] on button "Show All Targets" at bounding box center [363, 56] width 40 height 10
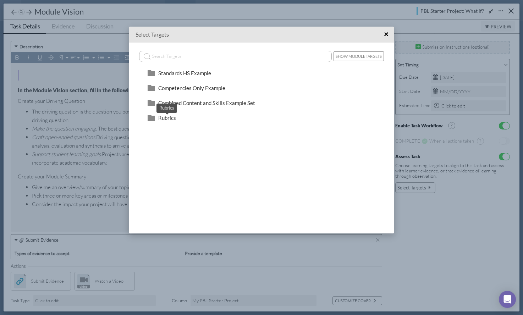
click at [163, 115] on span "Rubrics" at bounding box center [167, 118] width 18 height 6
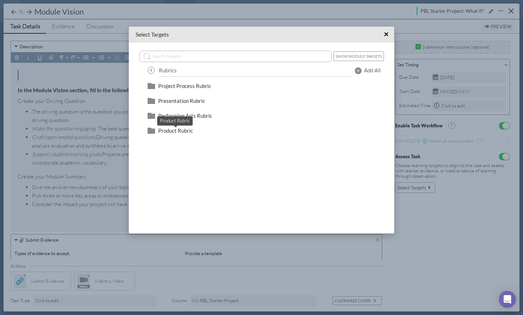
click at [172, 132] on span "Product Rubric" at bounding box center [175, 130] width 35 height 6
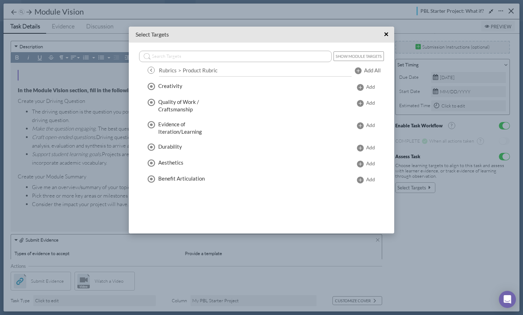
click at [366, 69] on span "Add All" at bounding box center [372, 70] width 17 height 7
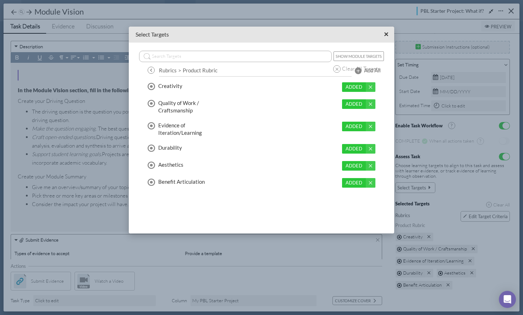
click at [388, 34] on span "×" at bounding box center [386, 34] width 5 height 9
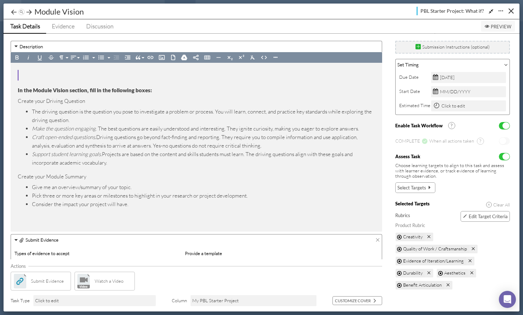
click at [486, 216] on span "Edit Target Criteria" at bounding box center [487, 216] width 39 height 6
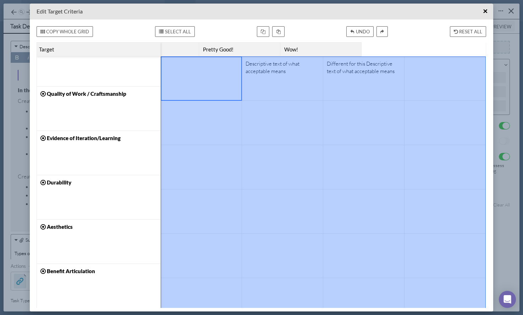
scroll to position [15, 0]
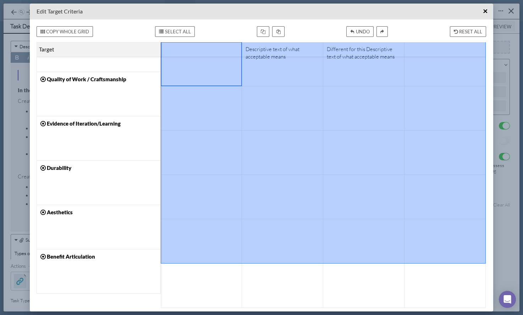
drag, startPoint x: 241, startPoint y: 83, endPoint x: 409, endPoint y: 263, distance: 246.6
click at [409, 263] on div "Descriptive text of what acceptable means Different for this Descriptive text o…" at bounding box center [323, 175] width 325 height 266
click at [398, 253] on div at bounding box center [364, 241] width 74 height 37
